Goal: Transaction & Acquisition: Purchase product/service

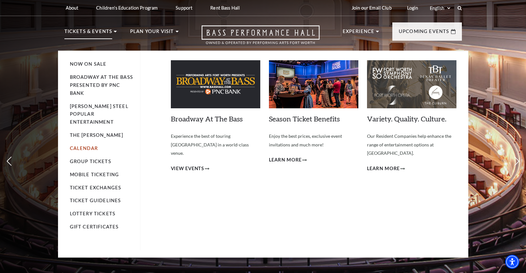
click at [82, 145] on link "Calendar" at bounding box center [84, 147] width 28 height 5
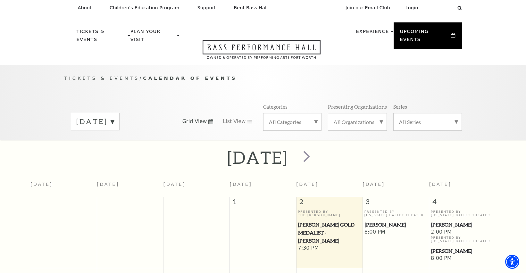
scroll to position [57, 0]
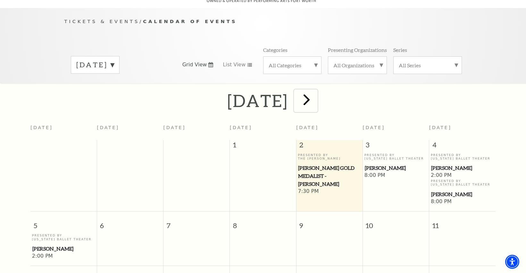
click at [315, 90] on span "next" at bounding box center [306, 99] width 18 height 18
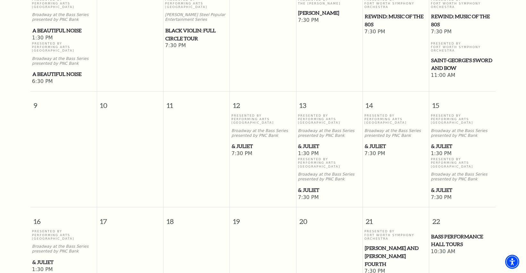
scroll to position [313, 0]
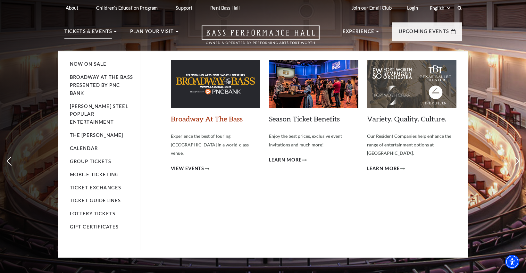
click at [195, 120] on link "Broadway At The Bass" at bounding box center [207, 118] width 72 height 9
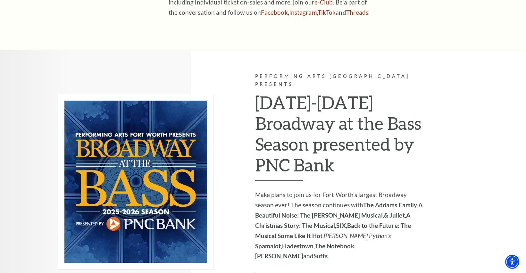
scroll to position [352, 0]
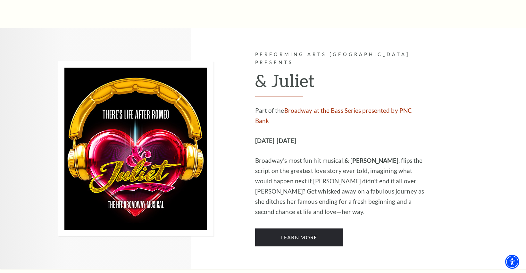
scroll to position [1409, 0]
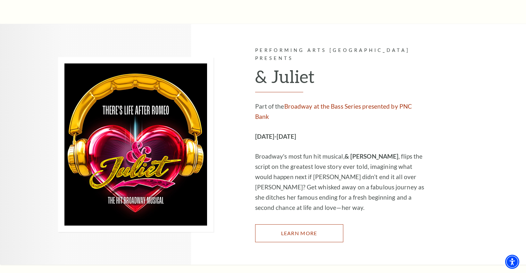
click at [291, 224] on link "Learn More" at bounding box center [299, 233] width 88 height 18
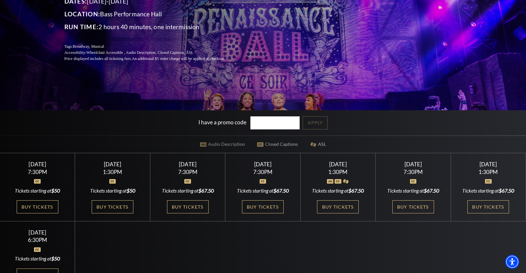
scroll to position [128, 0]
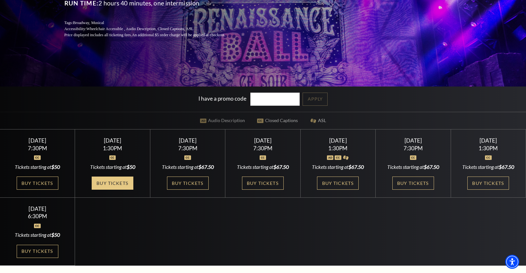
click at [113, 183] on link "Buy Tickets" at bounding box center [113, 182] width 42 height 13
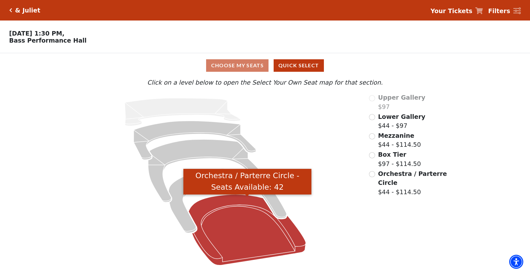
click at [250, 232] on icon "Orchestra / Parterre Circle - Seats Available: 42" at bounding box center [247, 229] width 117 height 71
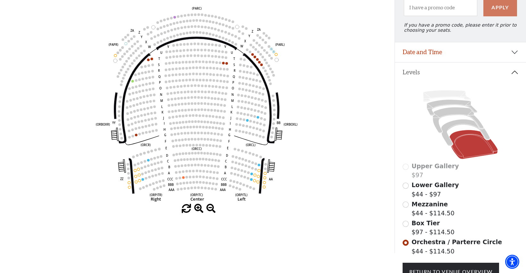
scroll to position [62, 0]
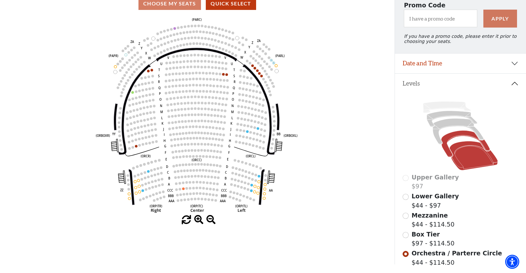
click at [458, 138] on icon at bounding box center [465, 144] width 49 height 27
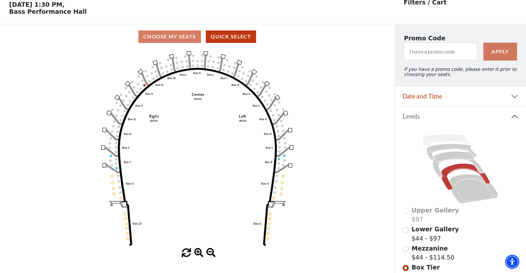
scroll to position [30, 0]
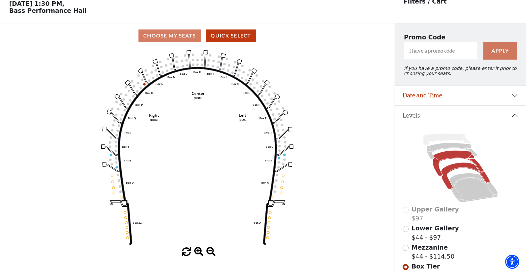
click at [441, 158] on icon at bounding box center [457, 164] width 51 height 26
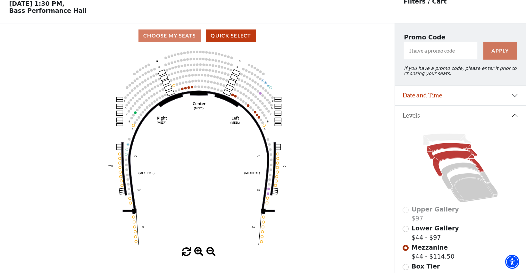
click at [441, 151] on icon at bounding box center [451, 151] width 51 height 16
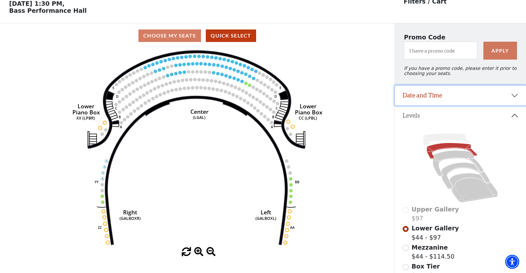
click at [419, 101] on button "Date and Time" at bounding box center [460, 96] width 131 height 20
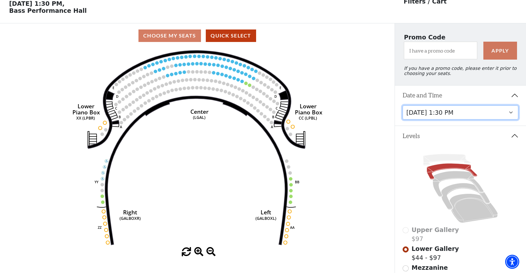
click at [426, 120] on select "[DATE] 1:30 PM [DATE] 7:30 PM [DATE] 7:30 PM [DATE] 7:30 PM [DATE] 1:30 PM [DAT…" at bounding box center [460, 112] width 116 height 14
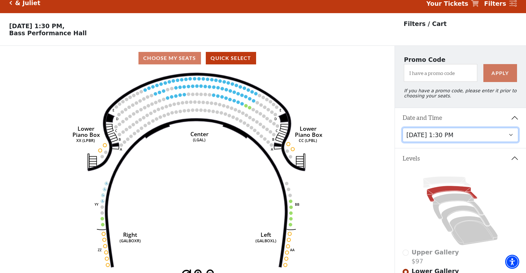
scroll to position [0, 0]
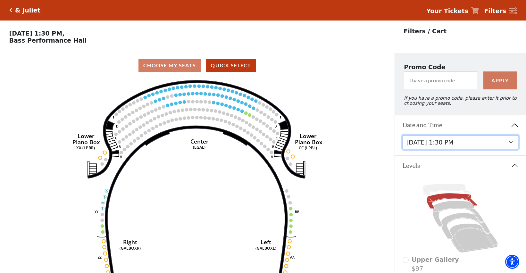
click at [430, 149] on select "[DATE] 1:30 PM [DATE] 7:30 PM [DATE] 7:30 PM [DATE] 7:30 PM [DATE] 1:30 PM [DAT…" at bounding box center [460, 142] width 116 height 14
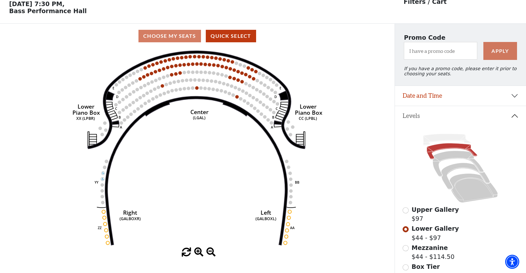
scroll to position [30, 0]
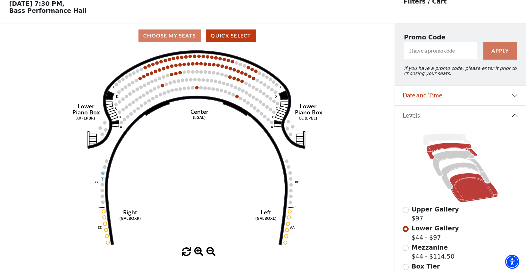
click at [469, 192] on icon at bounding box center [473, 187] width 48 height 29
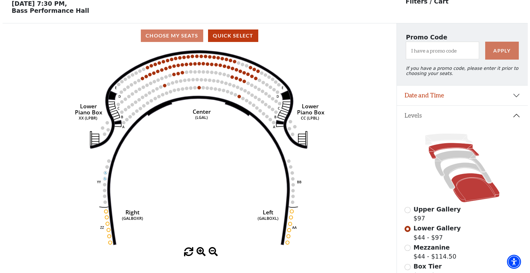
scroll to position [0, 0]
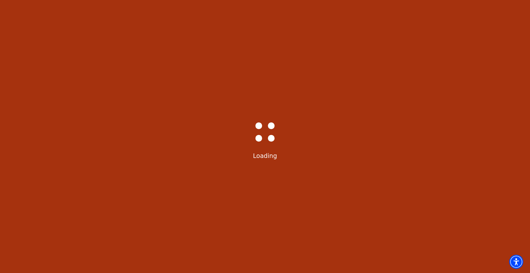
select select "6229"
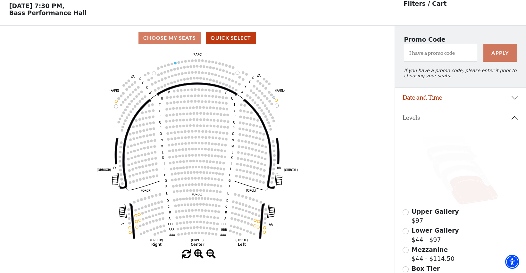
scroll to position [30, 0]
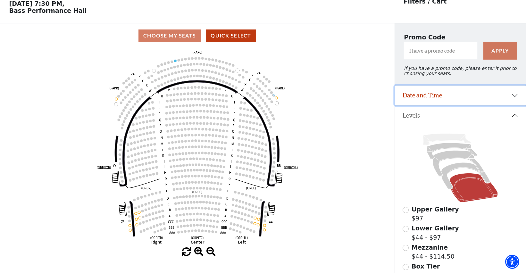
click at [443, 101] on button "Date and Time" at bounding box center [460, 96] width 131 height 20
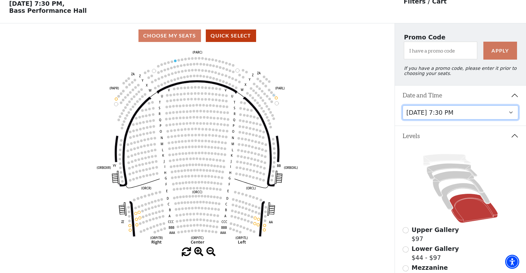
click at [443, 118] on select "[DATE] 1:30 PM [DATE] 7:30 PM [DATE] 7:30 PM [DATE] 7:30 PM [DATE] 1:30 PM [DAT…" at bounding box center [460, 112] width 116 height 14
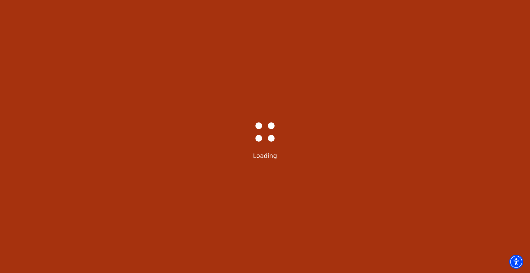
select select "6231"
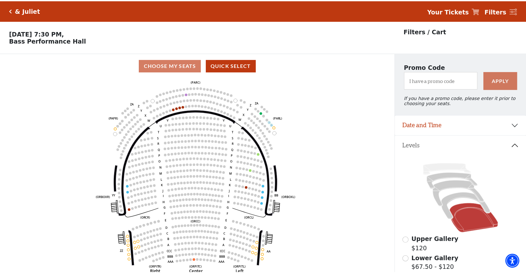
scroll to position [30, 0]
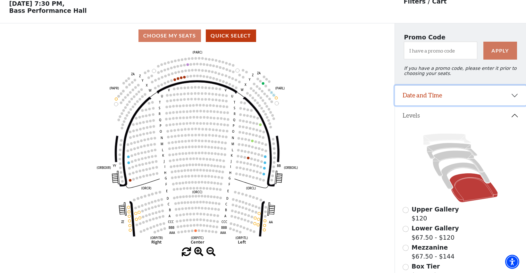
click at [440, 102] on button "Date and Time" at bounding box center [460, 96] width 131 height 20
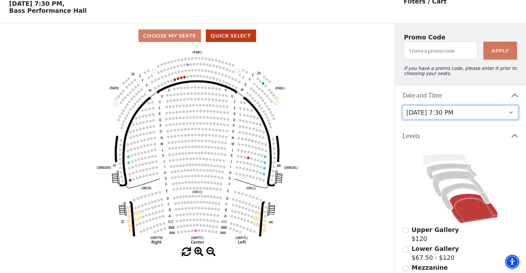
click at [443, 119] on select "[DATE] 1:30 PM [DATE] 7:30 PM [DATE] 7:30 PM [DATE] 7:30 PM [DATE] 1:30 PM [DAT…" at bounding box center [460, 112] width 116 height 14
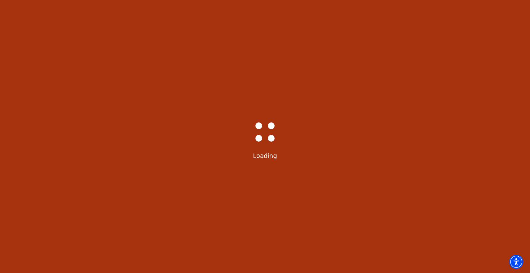
select select "6232"
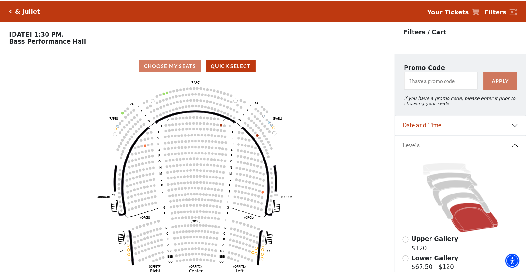
scroll to position [30, 0]
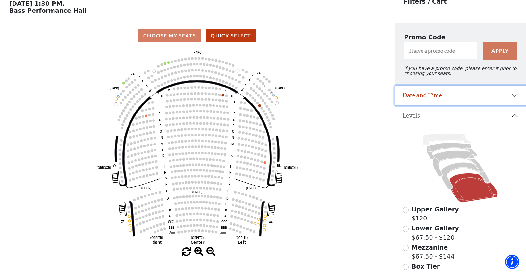
click at [437, 101] on button "Date and Time" at bounding box center [460, 96] width 131 height 20
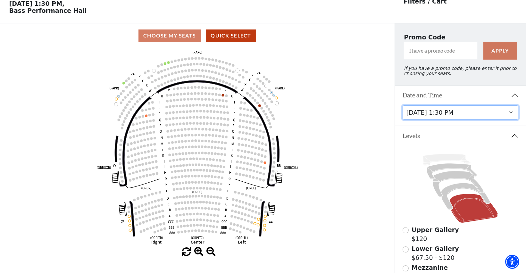
click at [439, 119] on select "[DATE] 1:30 PM [DATE] 7:30 PM [DATE] 7:30 PM [DATE] 7:30 PM [DATE] 1:30 PM [DAT…" at bounding box center [460, 112] width 116 height 14
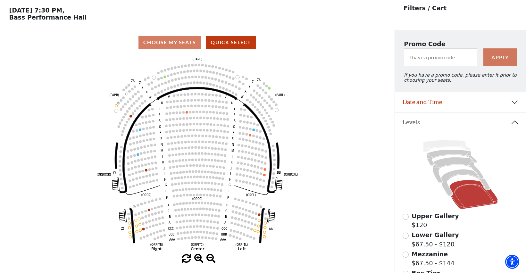
scroll to position [30, 0]
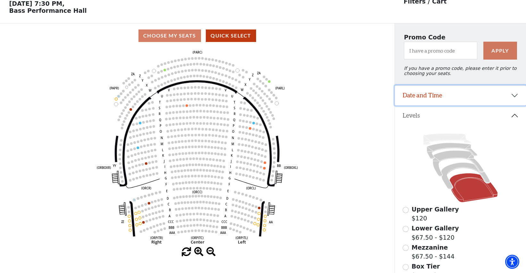
click at [463, 102] on button "Date and Time" at bounding box center [460, 96] width 131 height 20
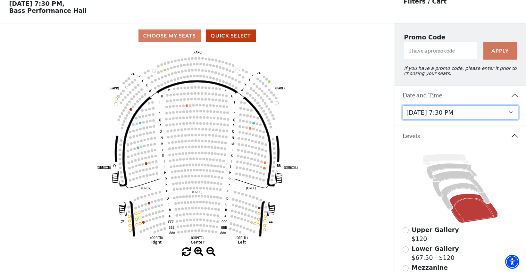
click at [448, 116] on select "[DATE] 1:30 PM [DATE] 7:30 PM [DATE] 7:30 PM [DATE] 7:30 PM [DATE] 1:30 PM [DAT…" at bounding box center [460, 112] width 116 height 14
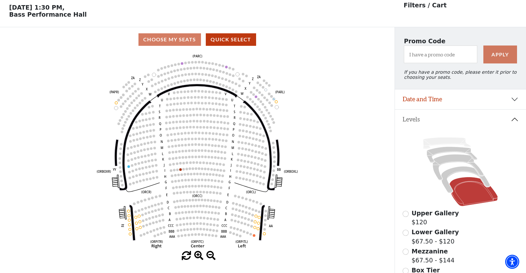
scroll to position [30, 0]
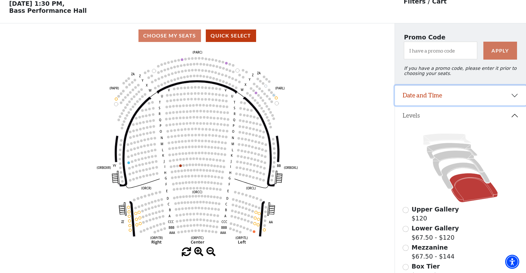
click at [441, 102] on button "Date and Time" at bounding box center [460, 96] width 131 height 20
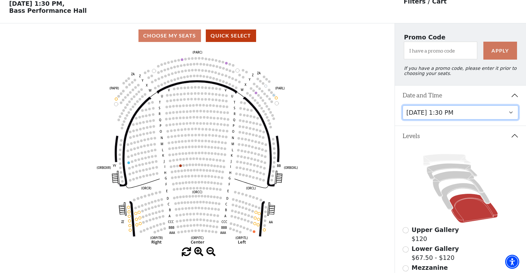
click at [443, 119] on select "[DATE] 1:30 PM [DATE] 7:30 PM [DATE] 7:30 PM [DATE] 7:30 PM [DATE] 1:30 PM [DAT…" at bounding box center [460, 112] width 116 height 14
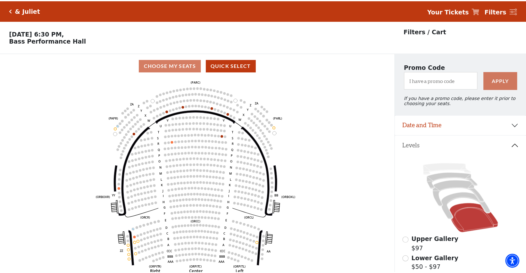
scroll to position [30, 0]
